Goal: Task Accomplishment & Management: Manage account settings

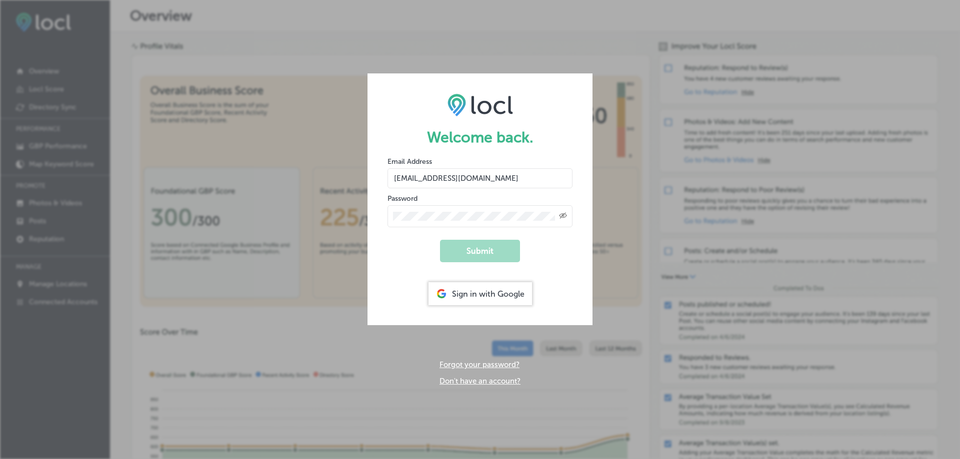
click at [481, 179] on input "[EMAIL_ADDRESS][DOMAIN_NAME]" at bounding box center [479, 178] width 185 height 20
click at [511, 178] on input "[EMAIL_ADDRESS][DOMAIN_NAME]" at bounding box center [479, 178] width 185 height 20
drag, startPoint x: 493, startPoint y: 179, endPoint x: 384, endPoint y: 177, distance: 109.0
click at [384, 177] on form "Welcome back. Email Address [EMAIL_ADDRESS][DOMAIN_NAME] Password Created with …" at bounding box center [479, 199] width 225 height 252
type input "[EMAIL_ADDRESS][DOMAIN_NAME]"
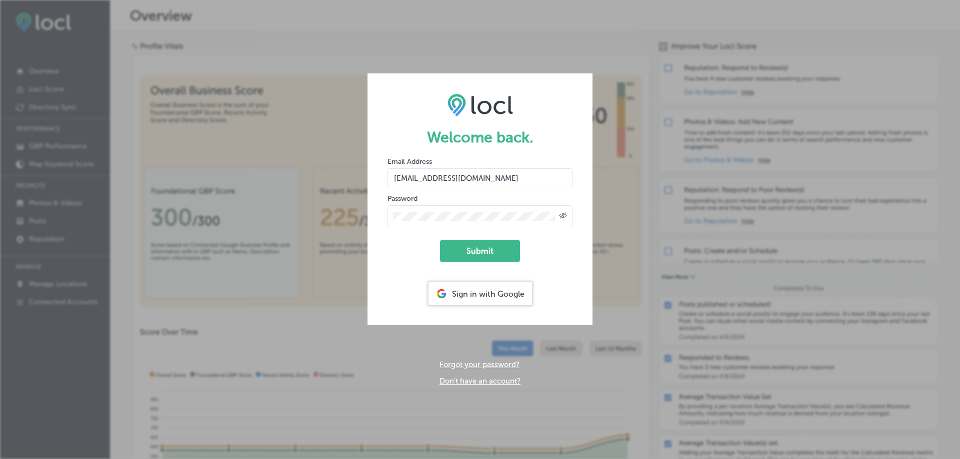
click at [385, 214] on form "Welcome back. Email Address [EMAIL_ADDRESS][DOMAIN_NAME] Password Created with …" at bounding box center [479, 199] width 225 height 252
click at [492, 250] on button "Submit" at bounding box center [480, 251] width 80 height 22
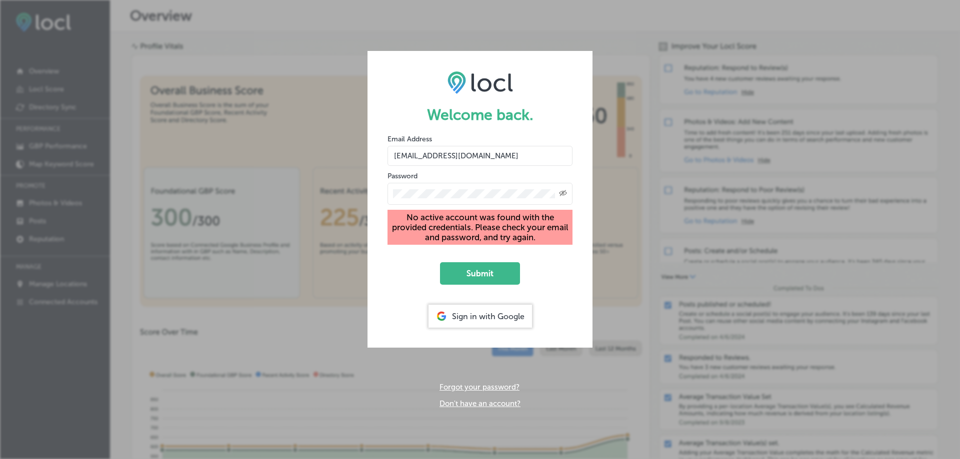
click at [562, 192] on icon "Created with Sketch." at bounding box center [563, 193] width 8 height 6
click at [417, 389] on div "Welcome back. Email Address zelitiag8@gmail.com Password No active account was …" at bounding box center [479, 229] width 225 height 357
click at [381, 195] on form "Welcome back. Email Address zelitiag8@gmail.com Password No active account was …" at bounding box center [479, 199] width 225 height 297
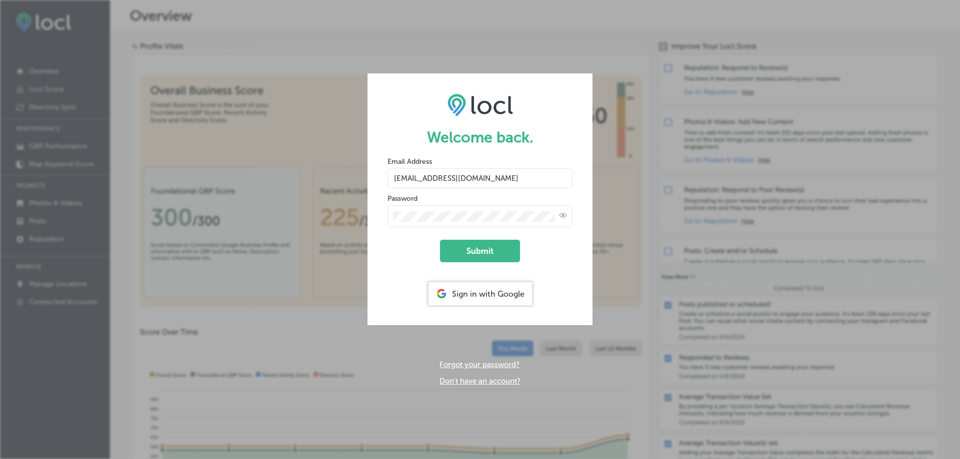
click at [387, 216] on div at bounding box center [479, 216] width 185 height 22
click at [493, 250] on button "Submit" at bounding box center [480, 251] width 80 height 22
click at [473, 177] on input "[EMAIL_ADDRESS][DOMAIN_NAME]" at bounding box center [479, 178] width 185 height 20
drag, startPoint x: 487, startPoint y: 179, endPoint x: 372, endPoint y: 171, distance: 114.7
click at [372, 171] on form "Welcome back. Email Address [EMAIL_ADDRESS][DOMAIN_NAME] Password Created with …" at bounding box center [479, 199] width 225 height 252
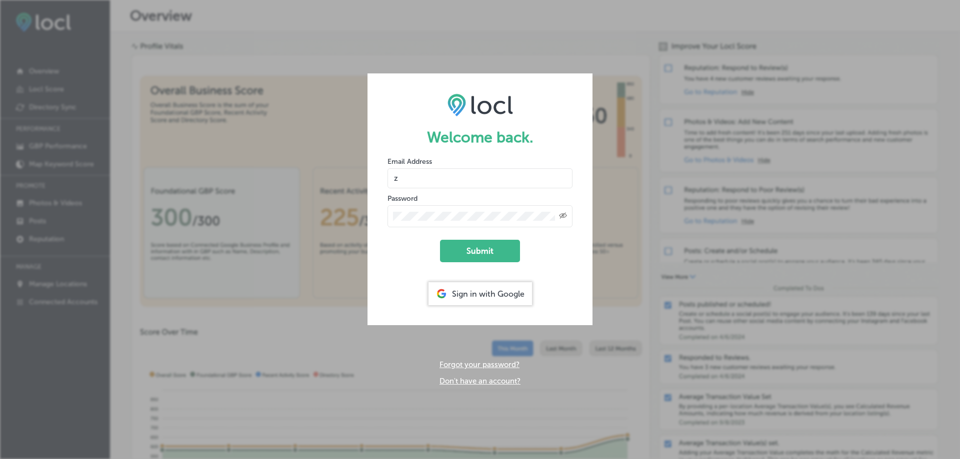
type input "[EMAIL_ADDRESS][DOMAIN_NAME]"
click at [379, 212] on form "Welcome back. Email Address [EMAIL_ADDRESS][DOMAIN_NAME] Password Created with …" at bounding box center [479, 199] width 225 height 252
click at [623, 213] on div "Welcome back. Email Address [EMAIL_ADDRESS][DOMAIN_NAME] Password Created with …" at bounding box center [480, 229] width 960 height 459
click at [473, 177] on input "[EMAIL_ADDRESS][DOMAIN_NAME]" at bounding box center [479, 178] width 185 height 20
drag, startPoint x: 480, startPoint y: 178, endPoint x: 372, endPoint y: 170, distance: 108.2
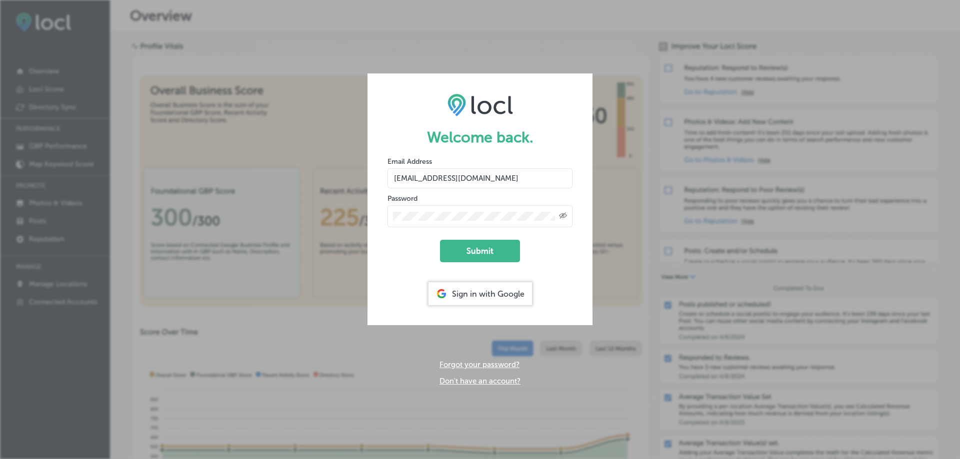
click at [372, 170] on form "Welcome back. Email Address [EMAIL_ADDRESS][DOMAIN_NAME] Password Created with …" at bounding box center [479, 199] width 225 height 252
type input "[EMAIL_ADDRESS][DOMAIN_NAME]"
click at [378, 208] on form "Welcome back. Email Address [EMAIL_ADDRESS][DOMAIN_NAME] Password Created with …" at bounding box center [479, 199] width 225 height 252
click at [563, 213] on icon "Created with Sketch." at bounding box center [563, 215] width 8 height 6
click at [471, 243] on button "Submit" at bounding box center [480, 251] width 80 height 22
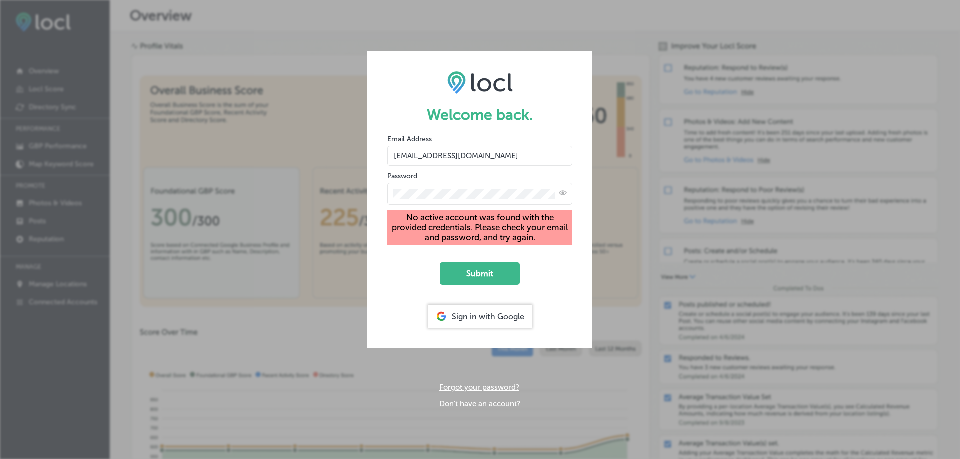
click at [385, 195] on form "Welcome back. Email Address zelitiag8@gmail.com Password No active account was …" at bounding box center [479, 199] width 225 height 297
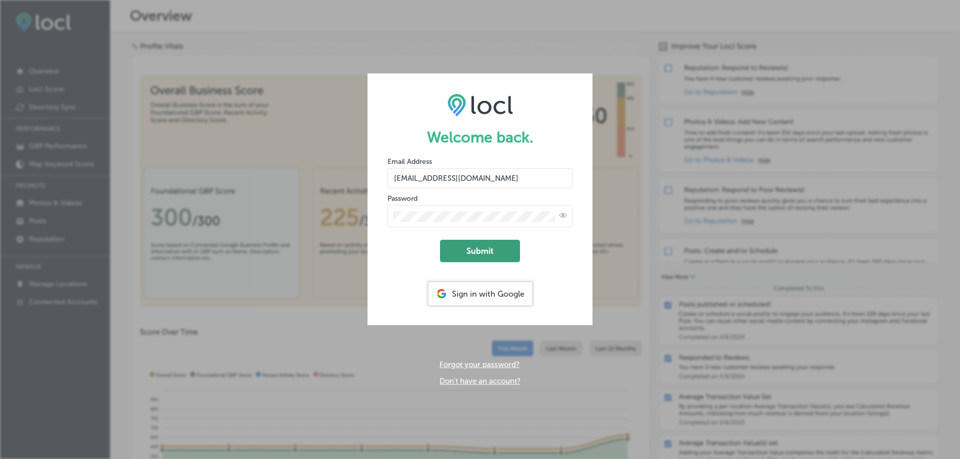
click at [487, 246] on button "Submit" at bounding box center [480, 251] width 80 height 22
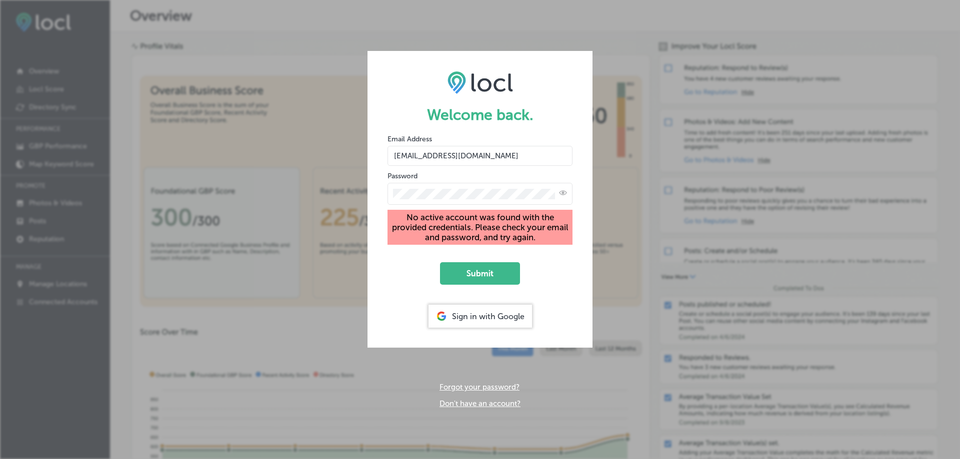
click at [396, 20] on div "Welcome back. Email Address zelitiag8@gmail.com Password No active account was …" at bounding box center [480, 229] width 960 height 459
click at [649, 41] on div "Welcome back. Email Address zelitiag8@gmail.com Password No active account was …" at bounding box center [480, 229] width 960 height 459
